Goal: Complete application form

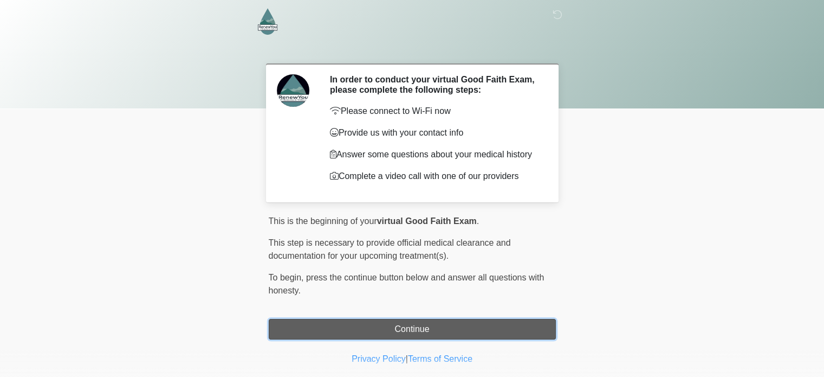
click at [411, 332] on button "Continue" at bounding box center [412, 329] width 287 height 21
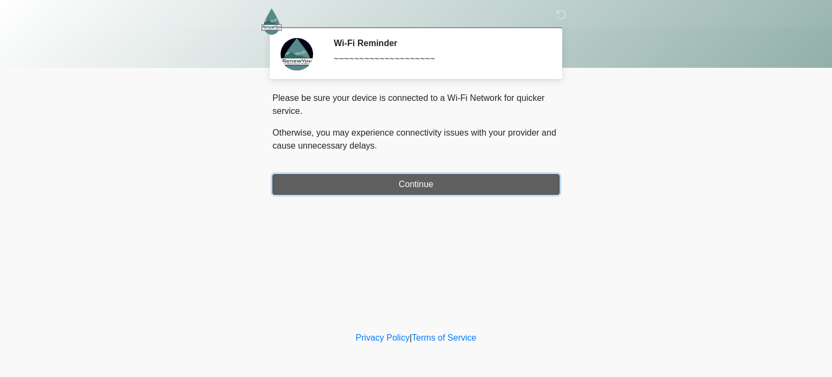
drag, startPoint x: 453, startPoint y: 275, endPoint x: 426, endPoint y: 188, distance: 90.8
click at [426, 188] on button "Continue" at bounding box center [416, 184] width 287 height 21
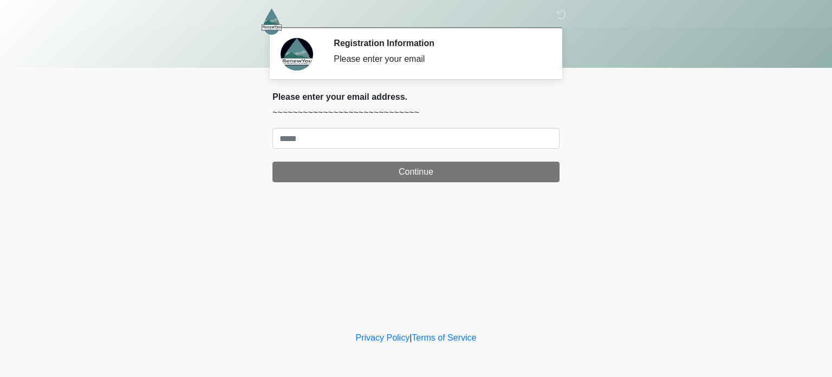
click at [425, 148] on form "Continue" at bounding box center [416, 155] width 287 height 54
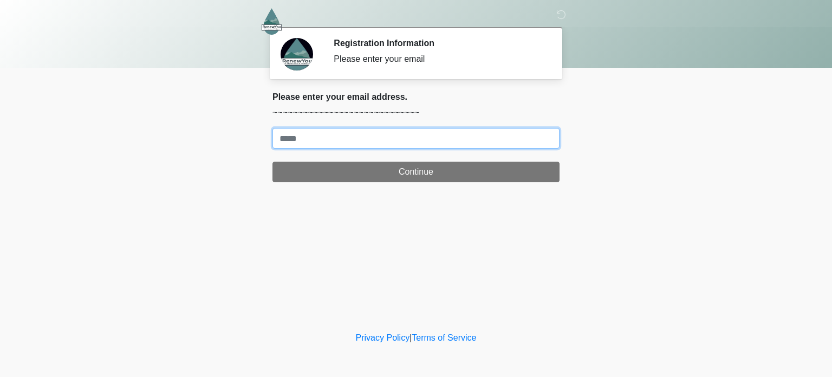
click at [426, 132] on input "Where should we email your treatment plan?" at bounding box center [416, 138] width 287 height 21
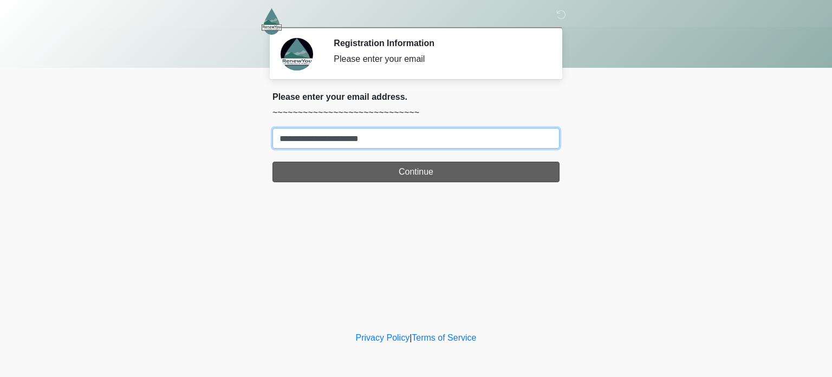
type input "**********"
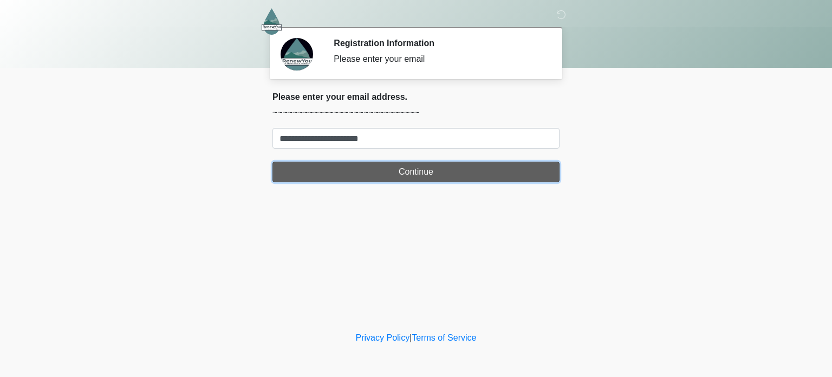
click at [423, 171] on button "Continue" at bounding box center [416, 171] width 287 height 21
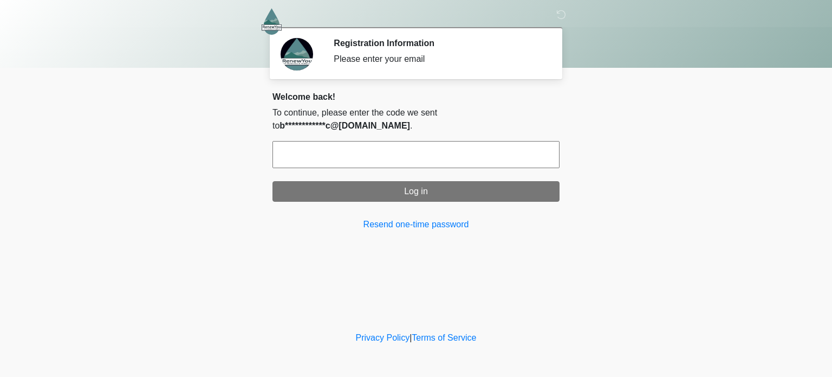
click at [433, 147] on input "text" at bounding box center [416, 154] width 287 height 27
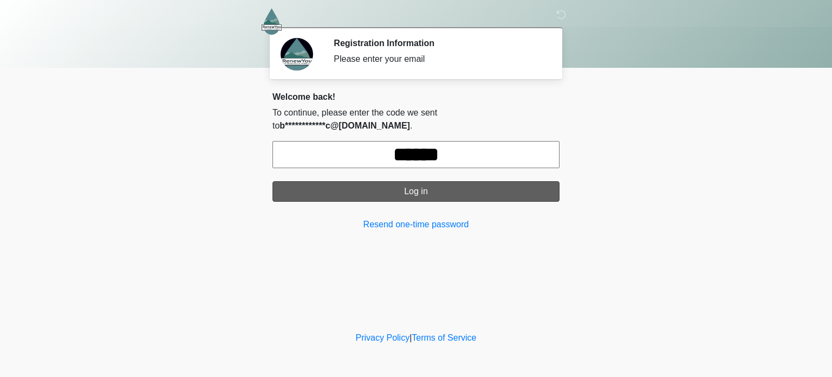
type input "******"
click at [451, 181] on button "Log in" at bounding box center [416, 191] width 287 height 21
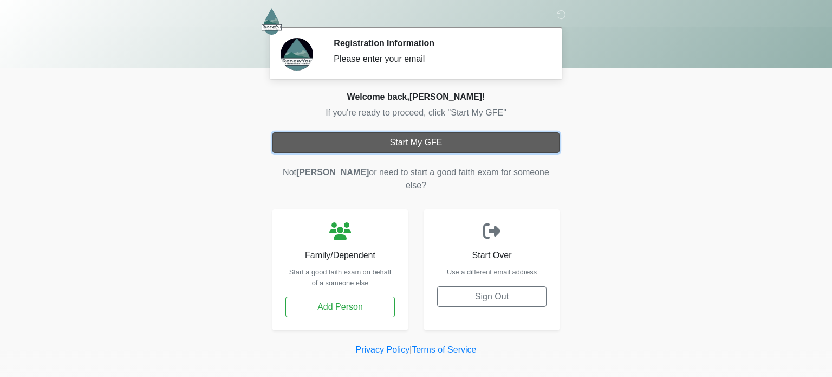
click at [437, 141] on button "Start My GFE" at bounding box center [416, 142] width 287 height 21
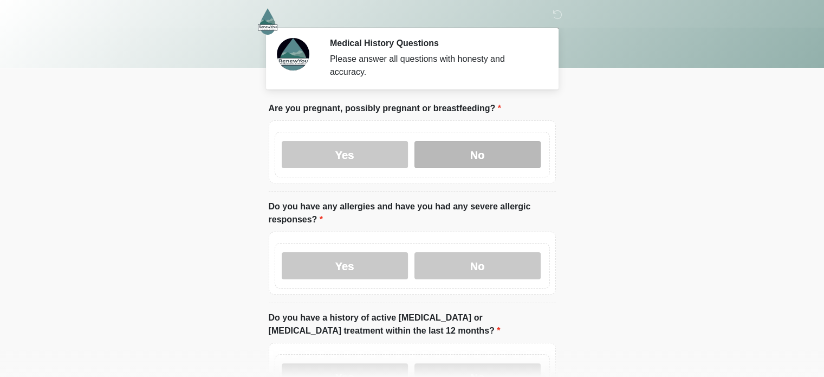
click at [484, 150] on label "No" at bounding box center [477, 154] width 126 height 27
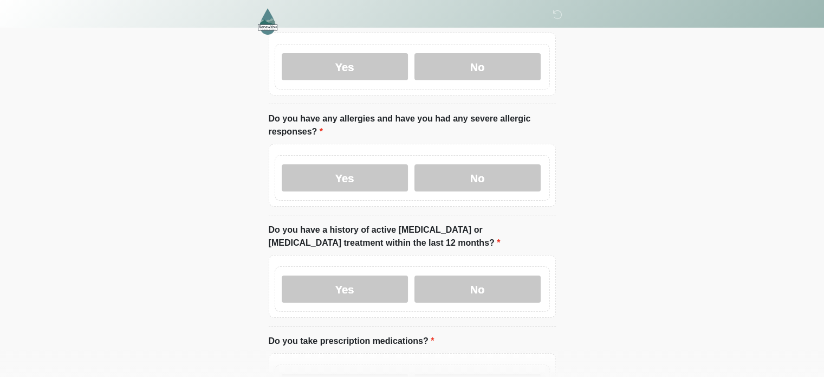
scroll to position [98, 0]
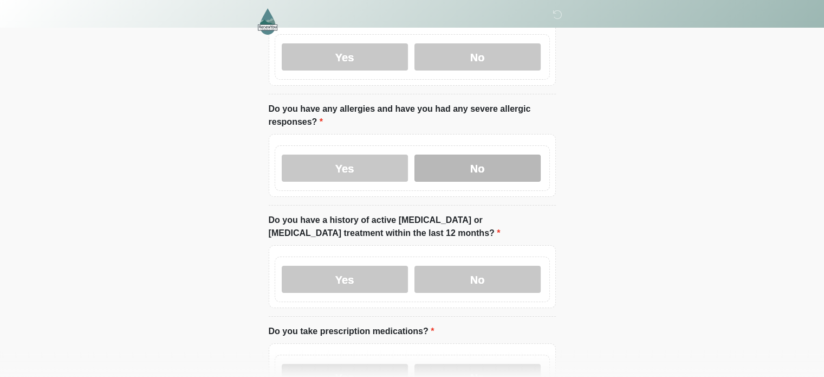
click at [462, 154] on label "No" at bounding box center [477, 167] width 126 height 27
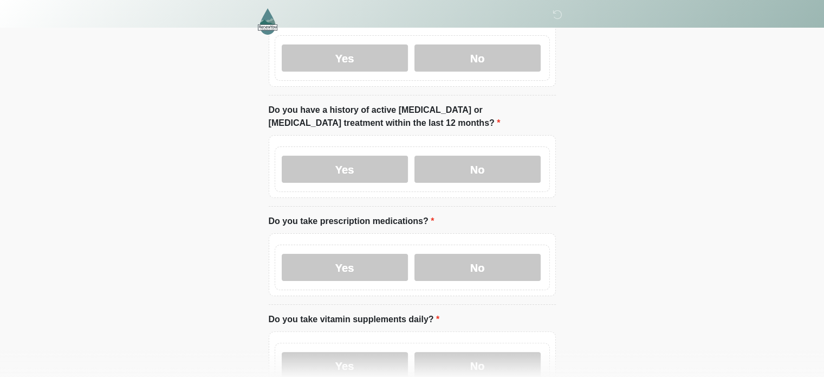
scroll to position [0, 0]
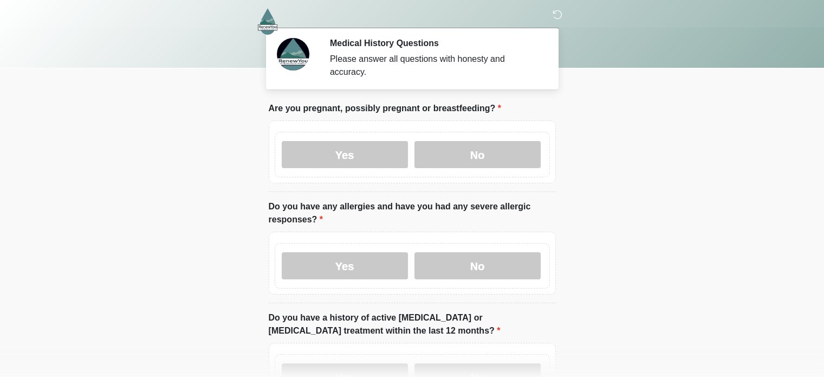
click at [556, 19] on icon at bounding box center [558, 15] width 10 height 10
